Goal: Find specific page/section: Find specific page/section

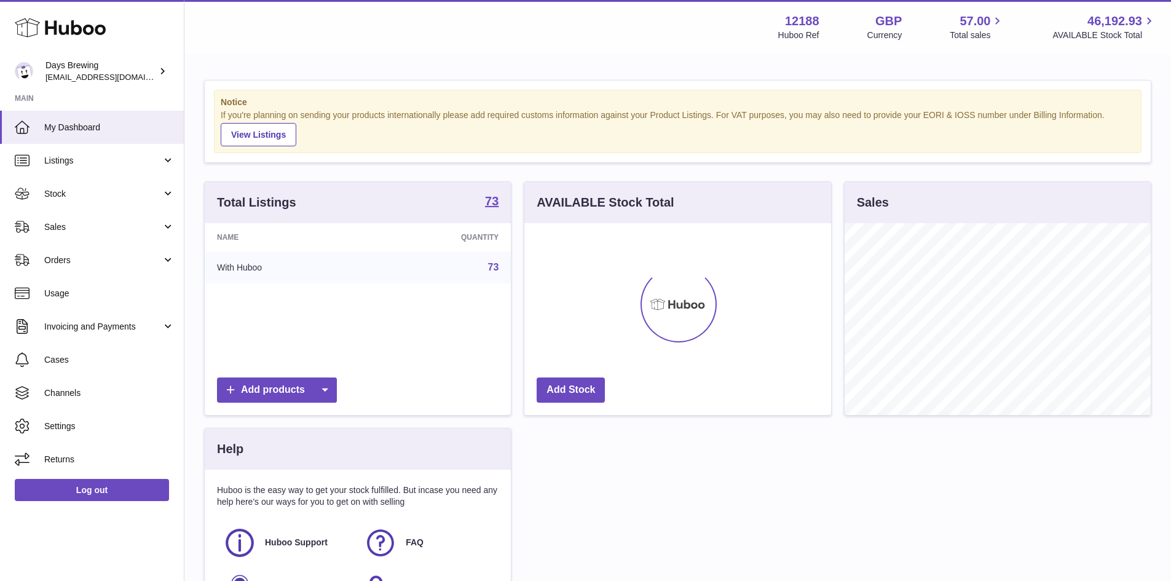
scroll to position [192, 307]
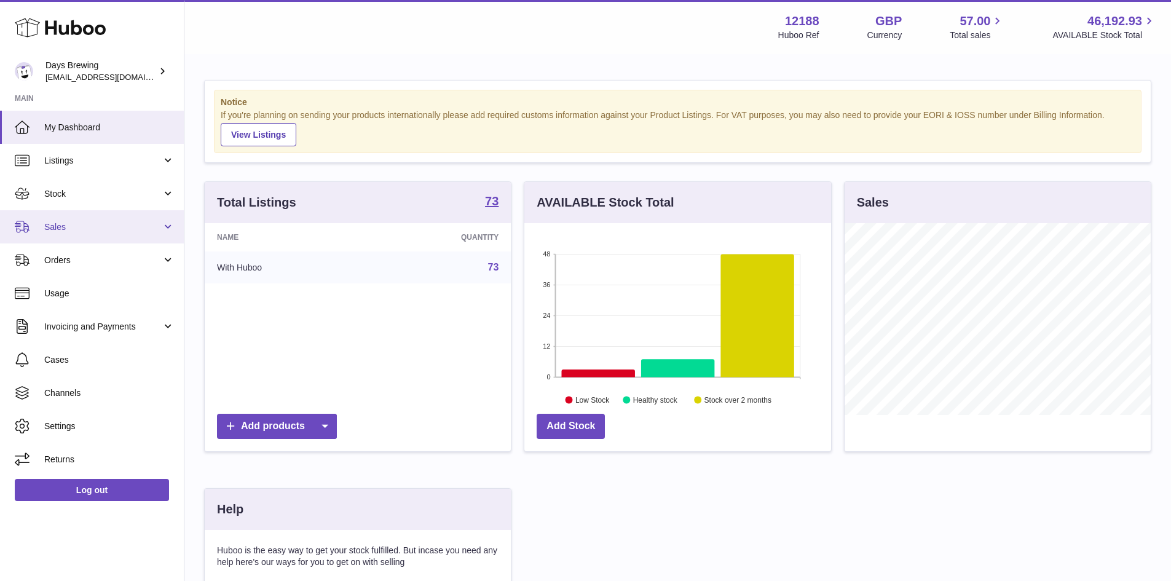
click at [100, 228] on span "Sales" at bounding box center [102, 227] width 117 height 12
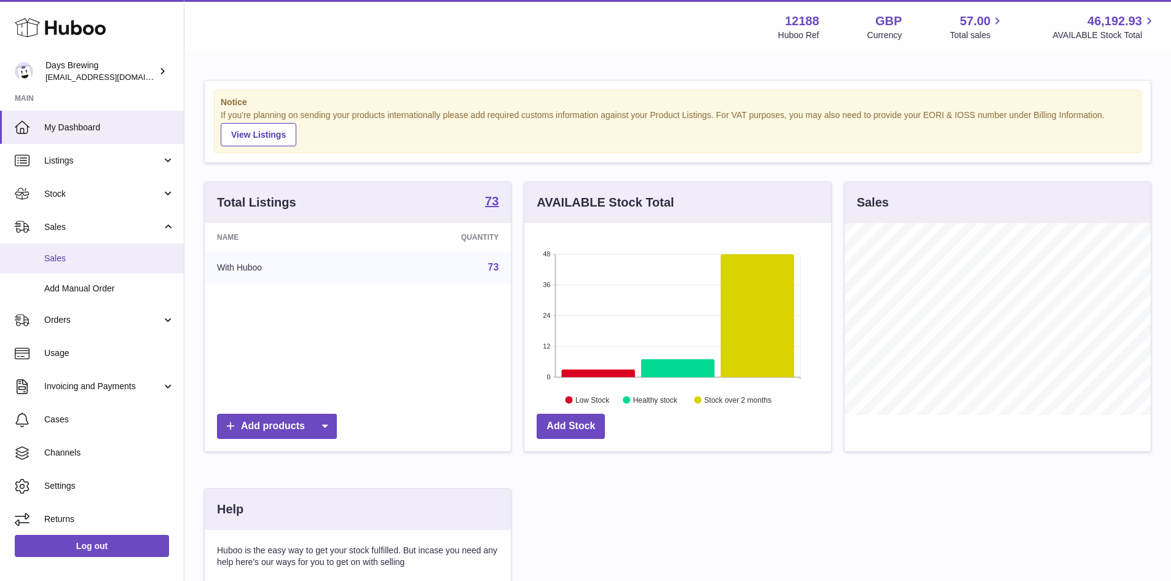
click at [61, 267] on link "Sales" at bounding box center [92, 258] width 184 height 30
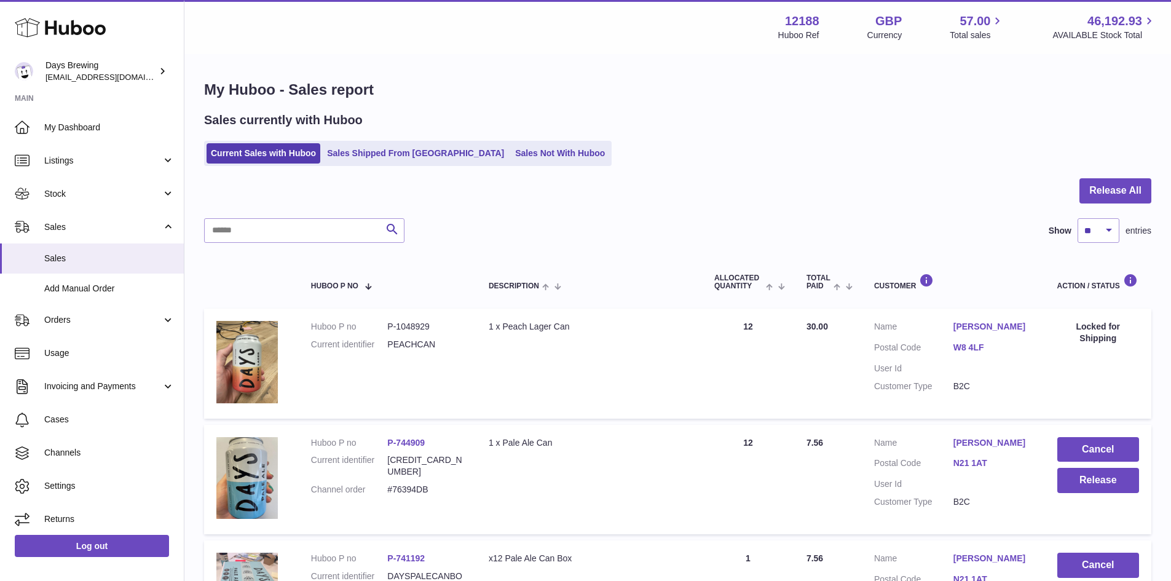
click at [316, 233] on input "text" at bounding box center [304, 230] width 200 height 25
click at [974, 325] on link "Ben Lane" at bounding box center [992, 327] width 79 height 12
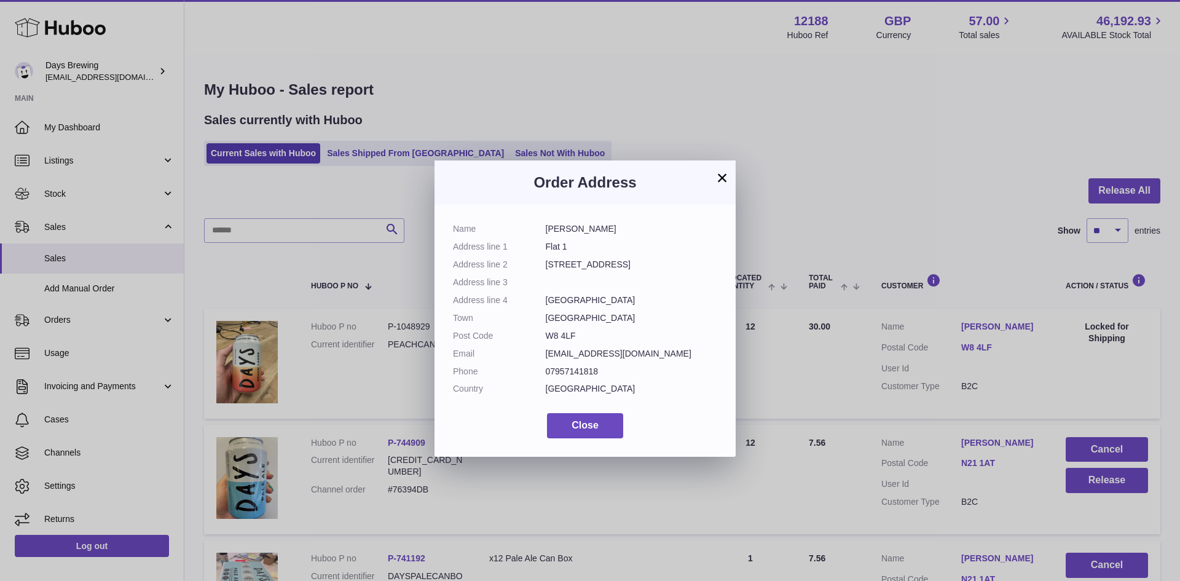
drag, startPoint x: 609, startPoint y: 227, endPoint x: 500, endPoint y: 238, distance: 109.3
click at [500, 238] on dl "Name Ben Lane Address line 1 Flat 1 Address line 2 21A Kensington Church Street…" at bounding box center [585, 312] width 264 height 178
click at [574, 221] on div "Name Ben Lane Address line 1 Flat 1 Address line 2 21A Kensington Church Street…" at bounding box center [585, 331] width 301 height 252
drag, startPoint x: 589, startPoint y: 231, endPoint x: 536, endPoint y: 229, distance: 52.9
click at [536, 229] on dl "Name Ben Lane Address line 1 Flat 1 Address line 2 21A Kensington Church Street…" at bounding box center [585, 312] width 264 height 178
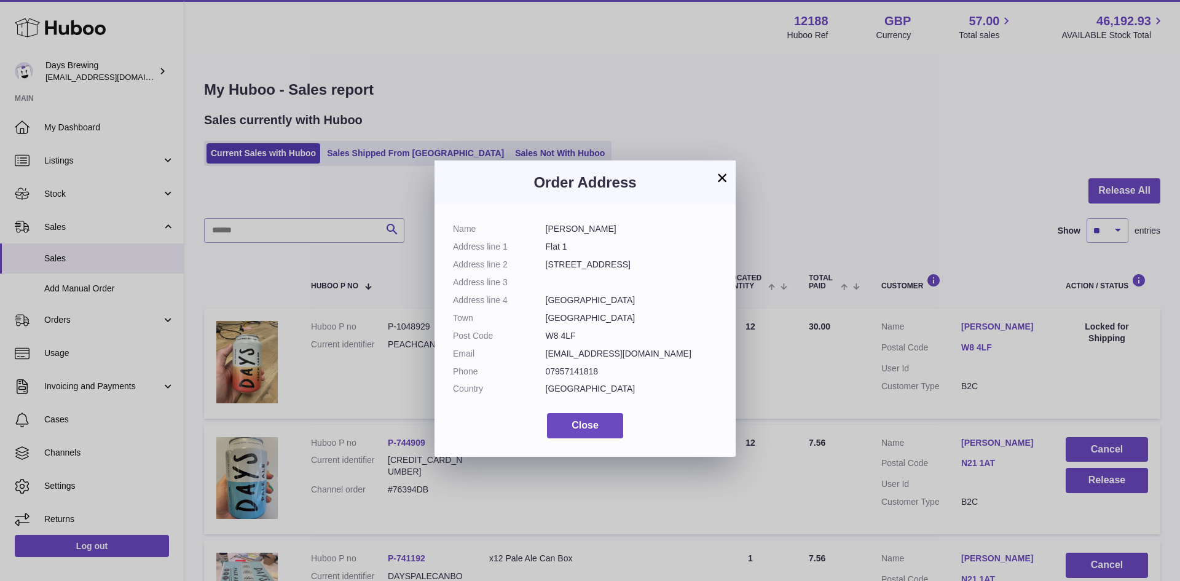
copy dl "Ben Lane"
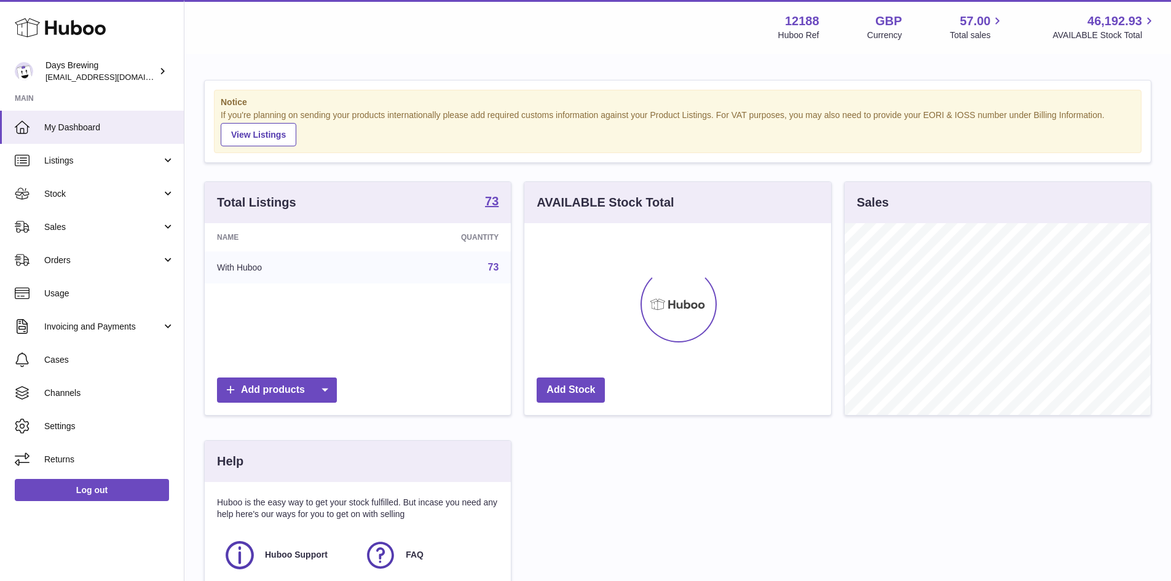
scroll to position [192, 307]
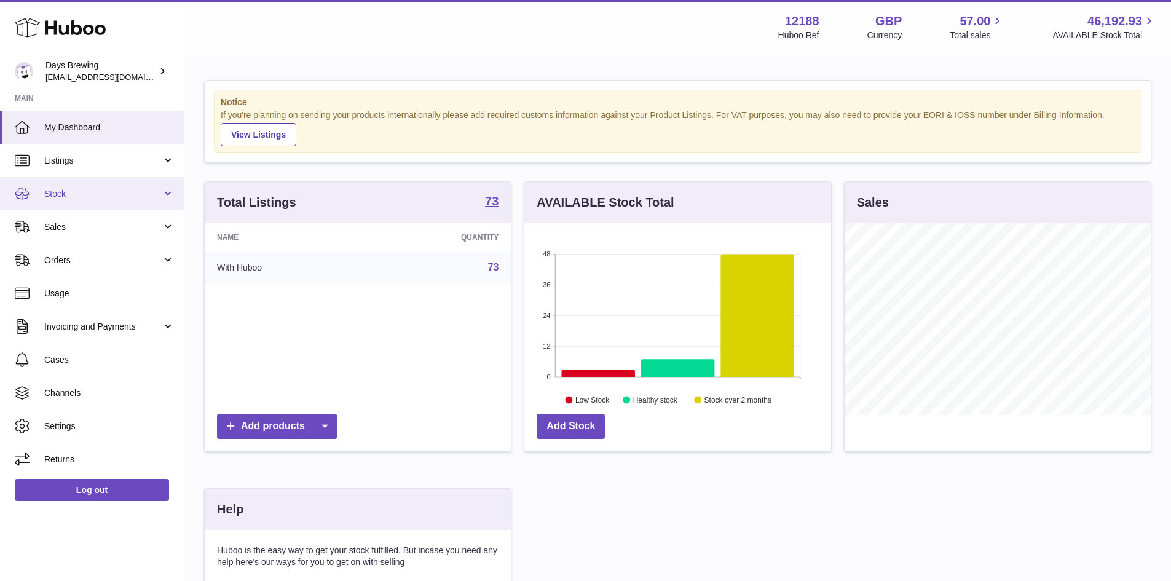
click at [148, 203] on link "Stock" at bounding box center [92, 193] width 184 height 33
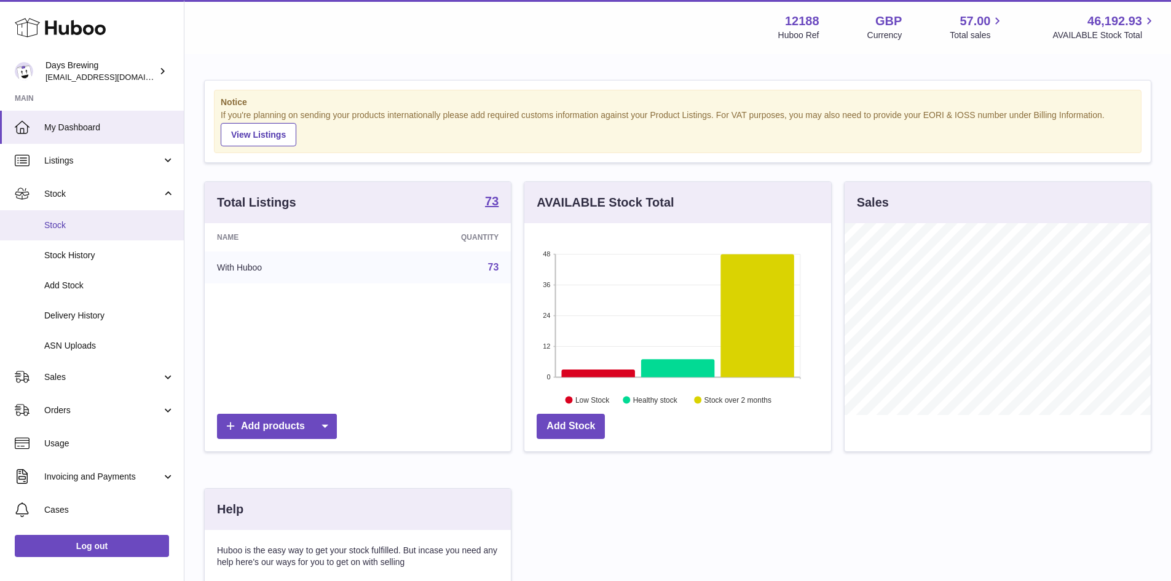
click at [153, 224] on span "Stock" at bounding box center [109, 225] width 130 height 12
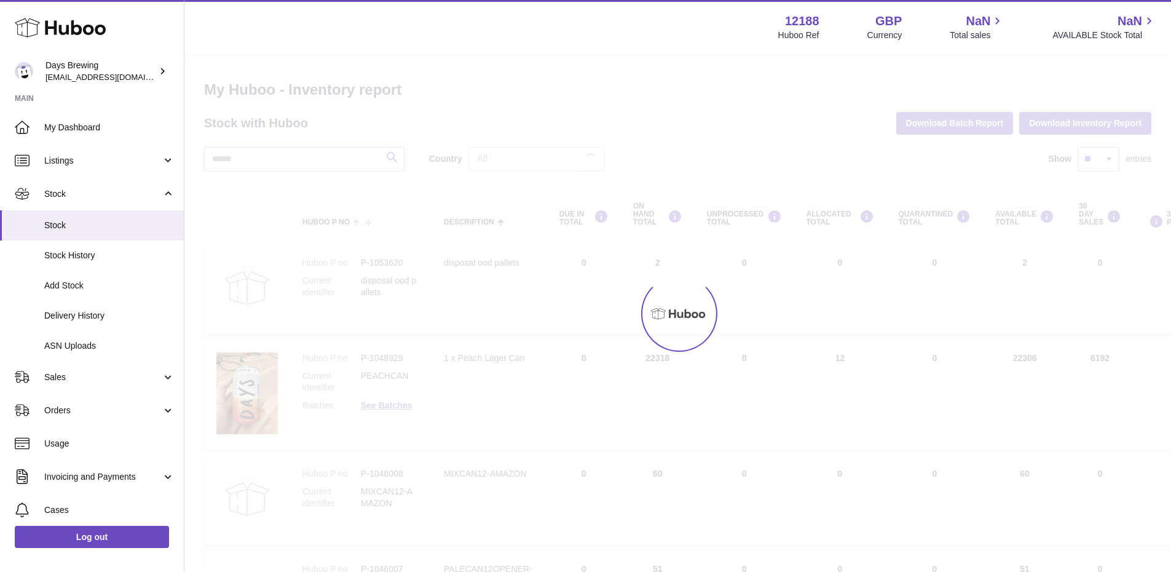
click at [147, 165] on span "Listings" at bounding box center [102, 161] width 117 height 12
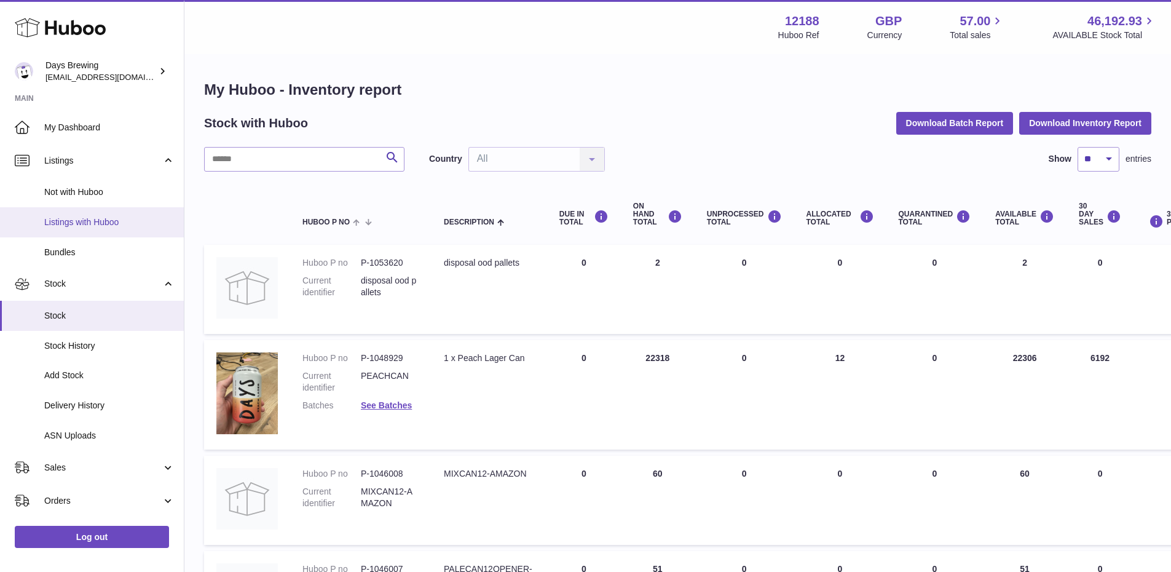
click at [144, 221] on span "Listings with Huboo" at bounding box center [109, 222] width 130 height 12
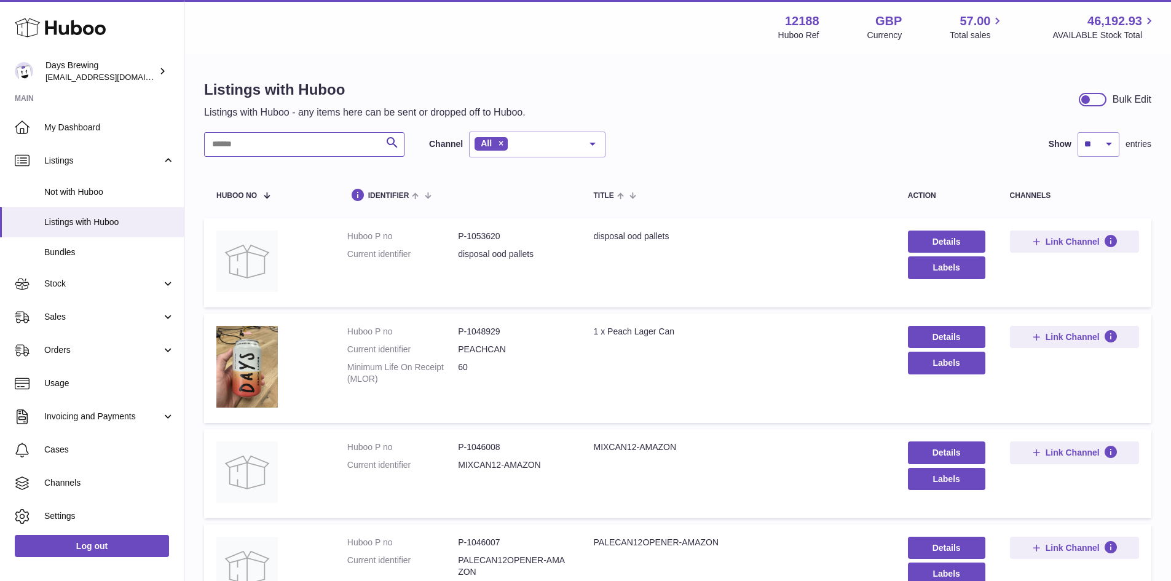
click at [265, 146] on input "text" at bounding box center [304, 144] width 200 height 25
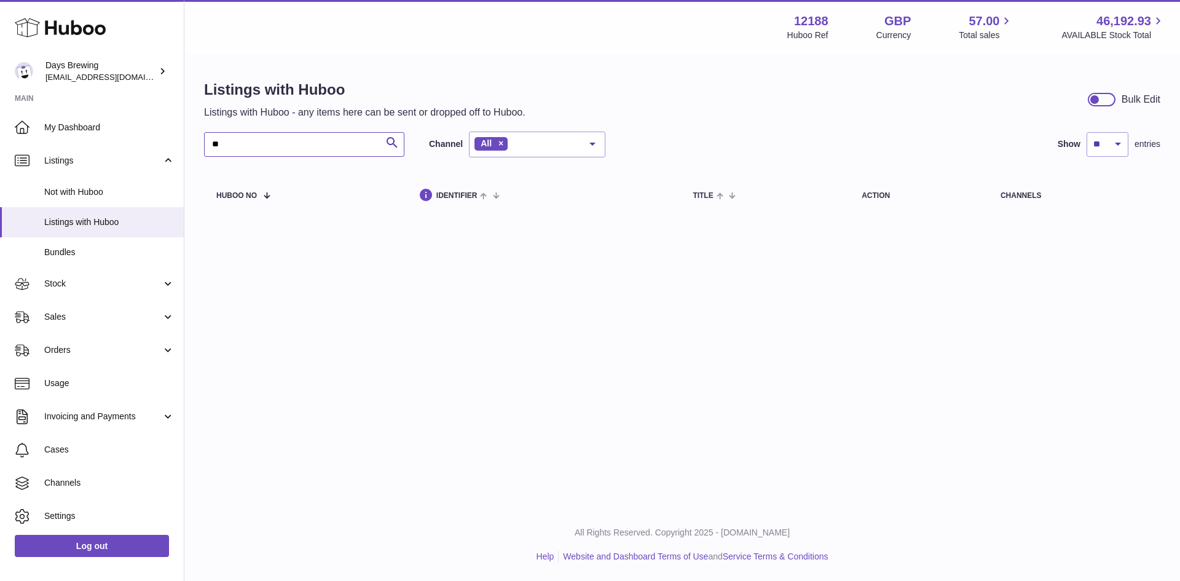
type input "*"
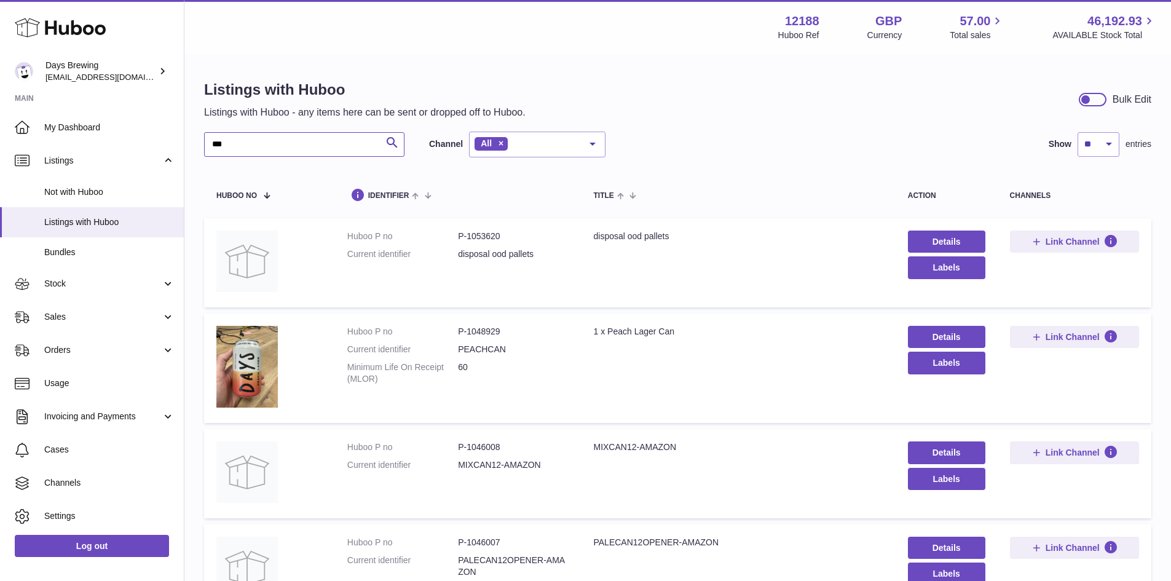
type input "***"
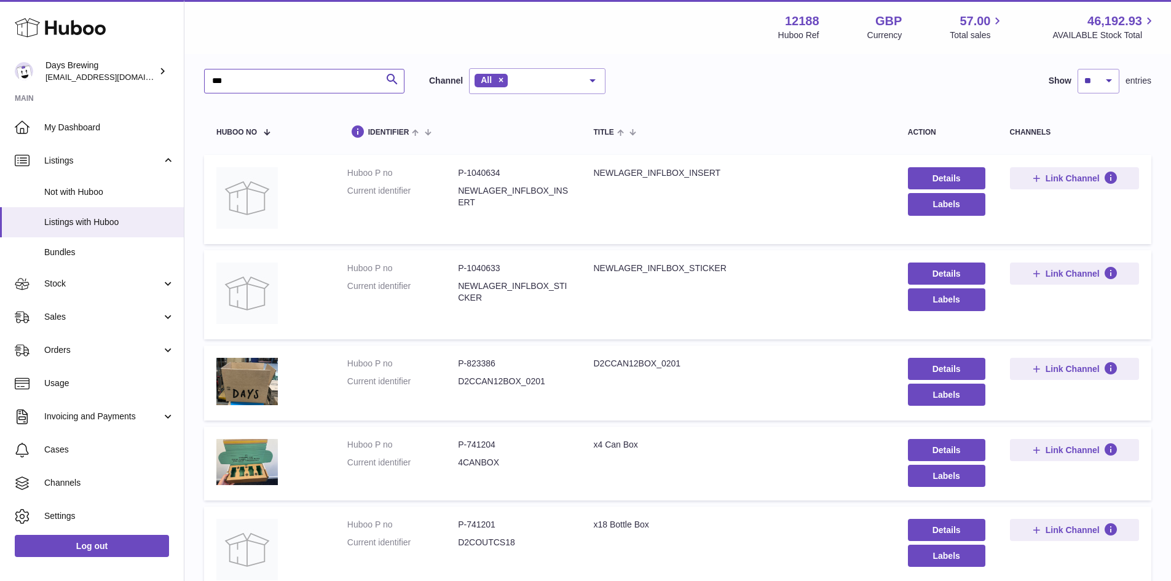
scroll to position [123, 0]
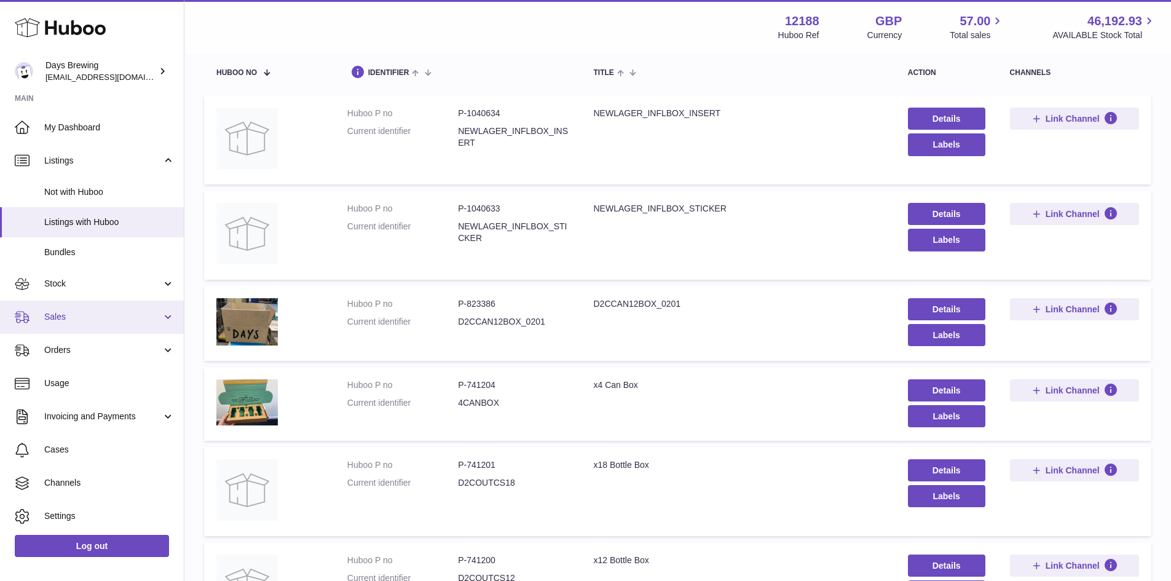
click at [63, 301] on link "Sales" at bounding box center [92, 317] width 184 height 33
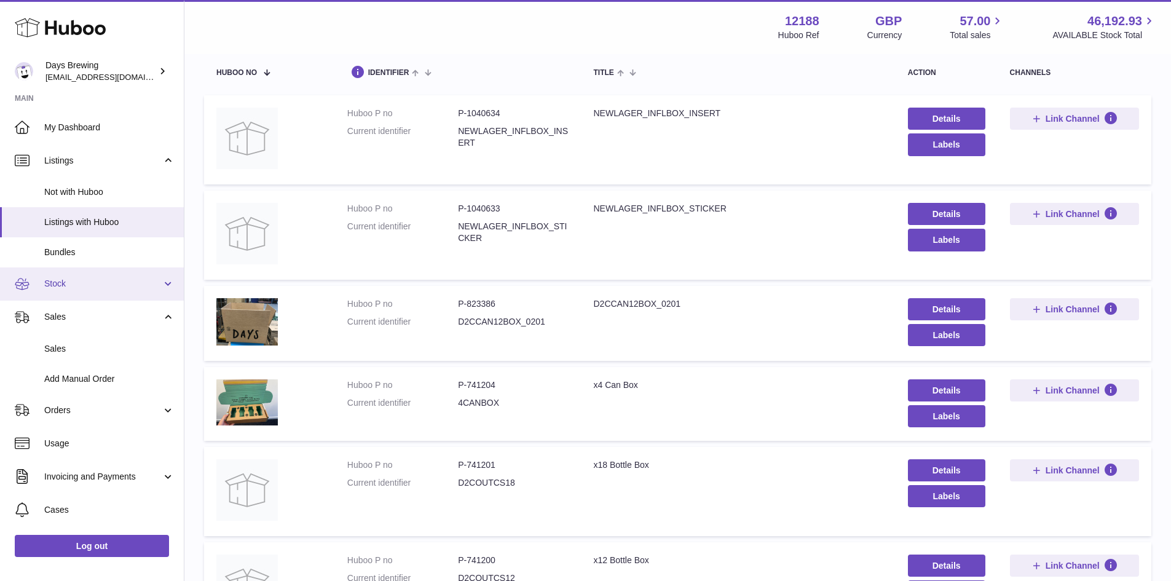
click at [64, 293] on link "Stock" at bounding box center [92, 283] width 184 height 33
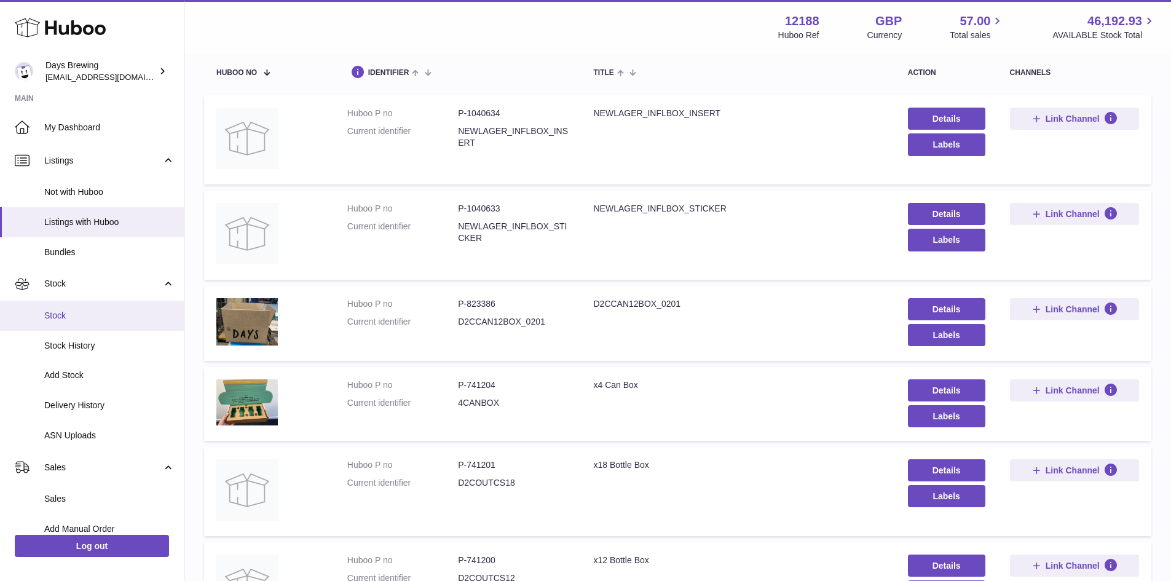
click at [136, 314] on span "Stock" at bounding box center [109, 316] width 130 height 12
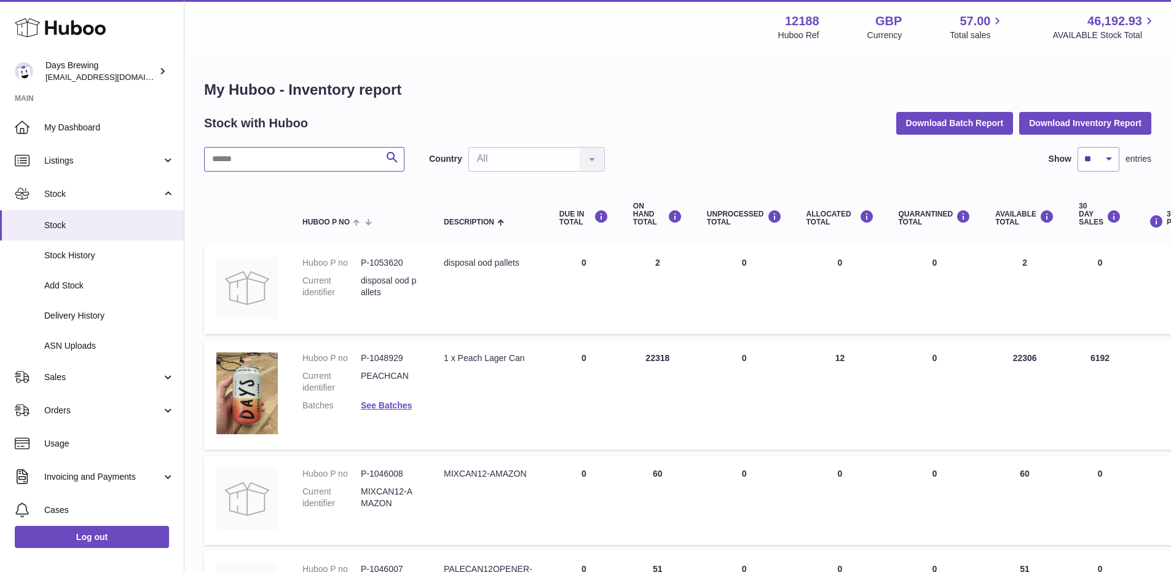
click at [320, 156] on input "text" at bounding box center [304, 159] width 200 height 25
paste input "******"
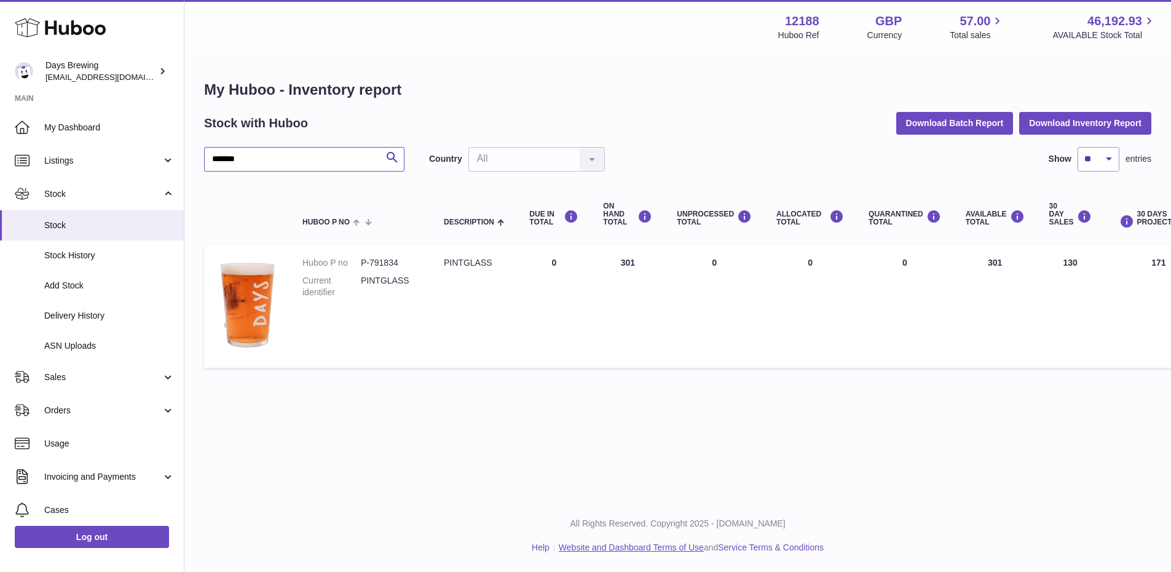
type input "******"
